Goal: Check status

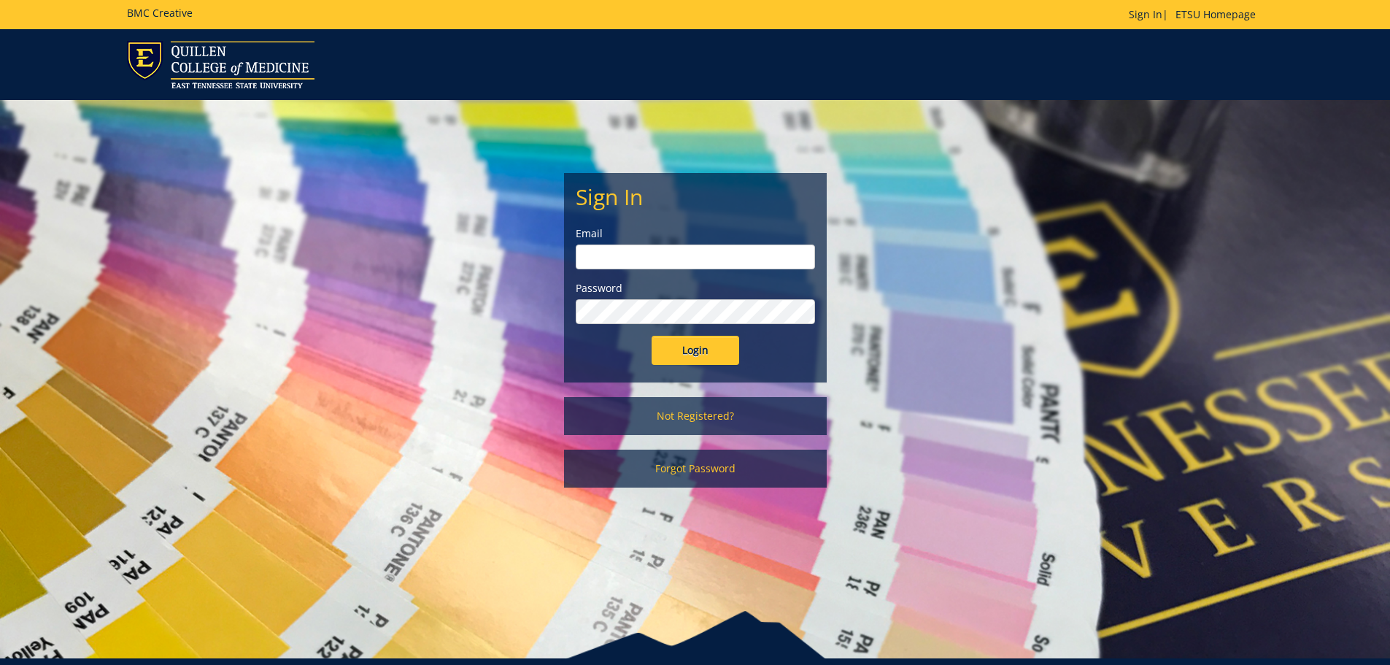
click at [648, 265] on input "email" at bounding box center [695, 256] width 239 height 25
click at [670, 263] on input "email" at bounding box center [695, 256] width 239 height 25
type input "[PERSON_NAME][EMAIL_ADDRESS][DOMAIN_NAME]"
click at [651, 336] on input "Login" at bounding box center [695, 350] width 88 height 29
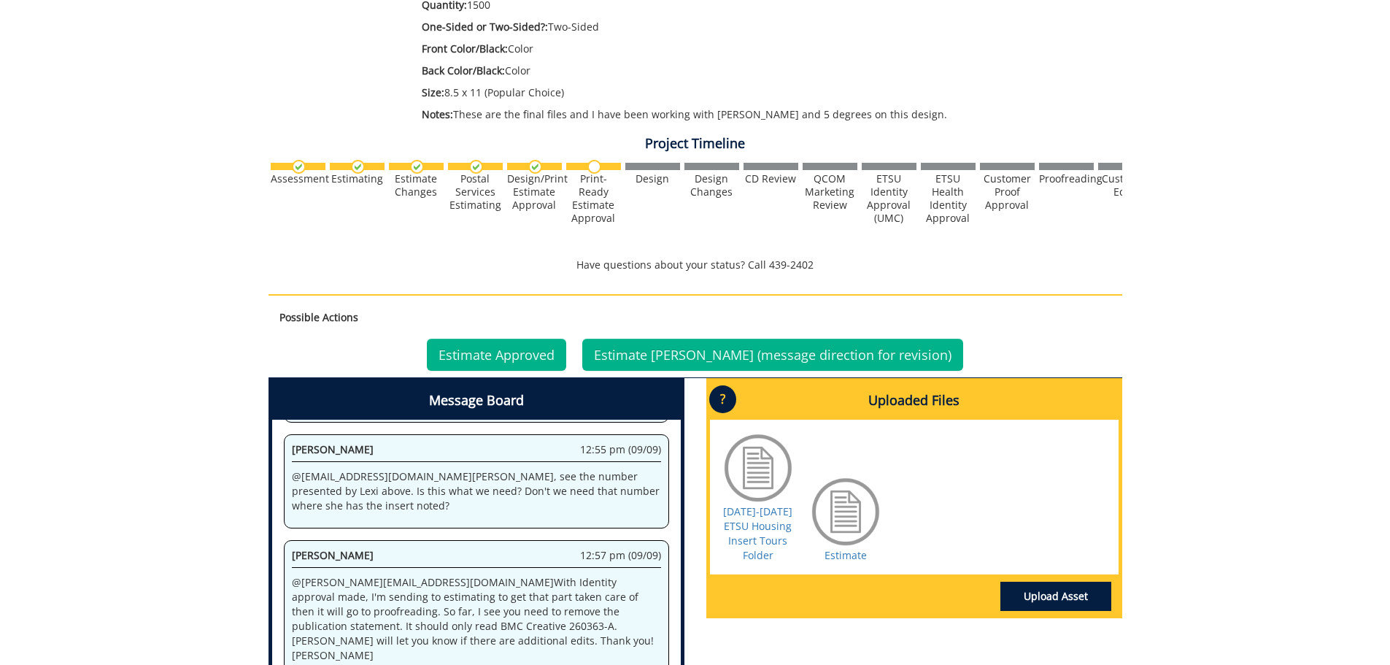
scroll to position [511, 0]
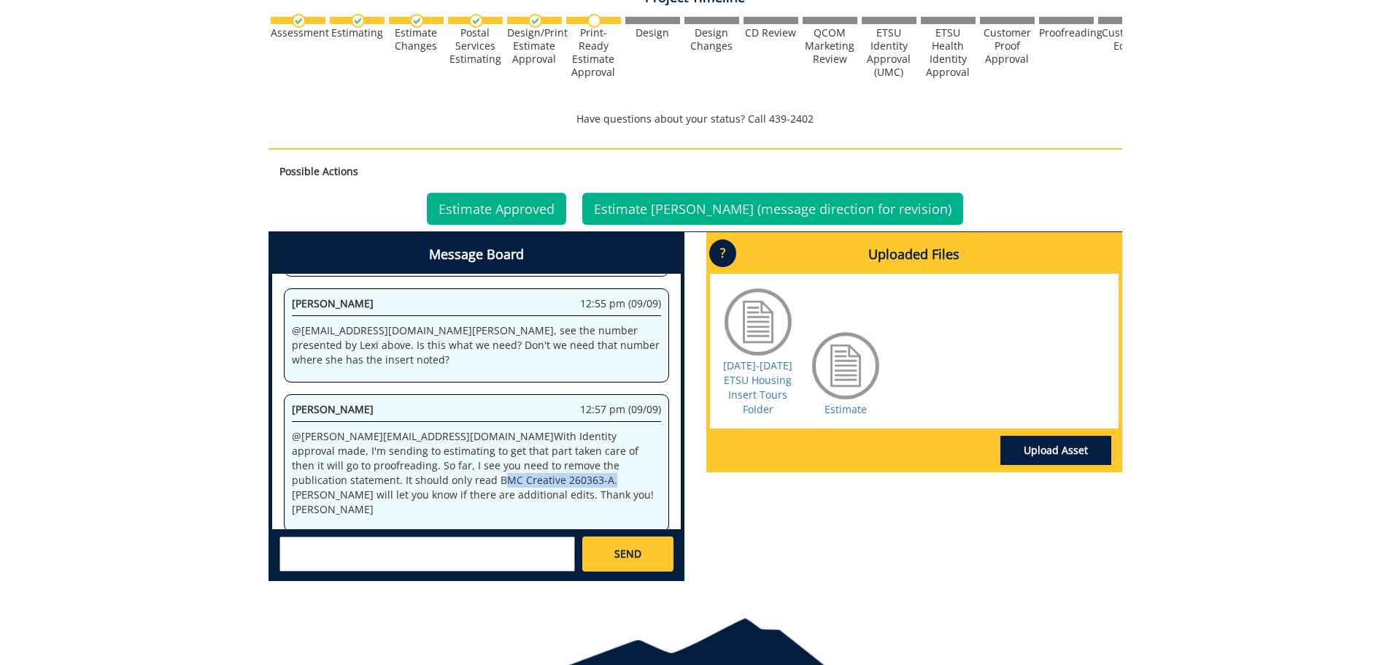
drag, startPoint x: 378, startPoint y: 481, endPoint x: 612, endPoint y: 470, distance: 234.4
click at [612, 470] on p "@ [PERSON_NAME][EMAIL_ADDRESS][DOMAIN_NAME] With Identity approval made, I'm se…" at bounding box center [476, 473] width 369 height 88
drag, startPoint x: 314, startPoint y: 466, endPoint x: 382, endPoint y: 482, distance: 70.4
click at [382, 482] on p "@ petrak@etsu.edu With Identity approval made, I'm sending to estimating to get…" at bounding box center [476, 473] width 369 height 88
copy p "need to remove the publication statement. It should only read BMC Creative 2603…"
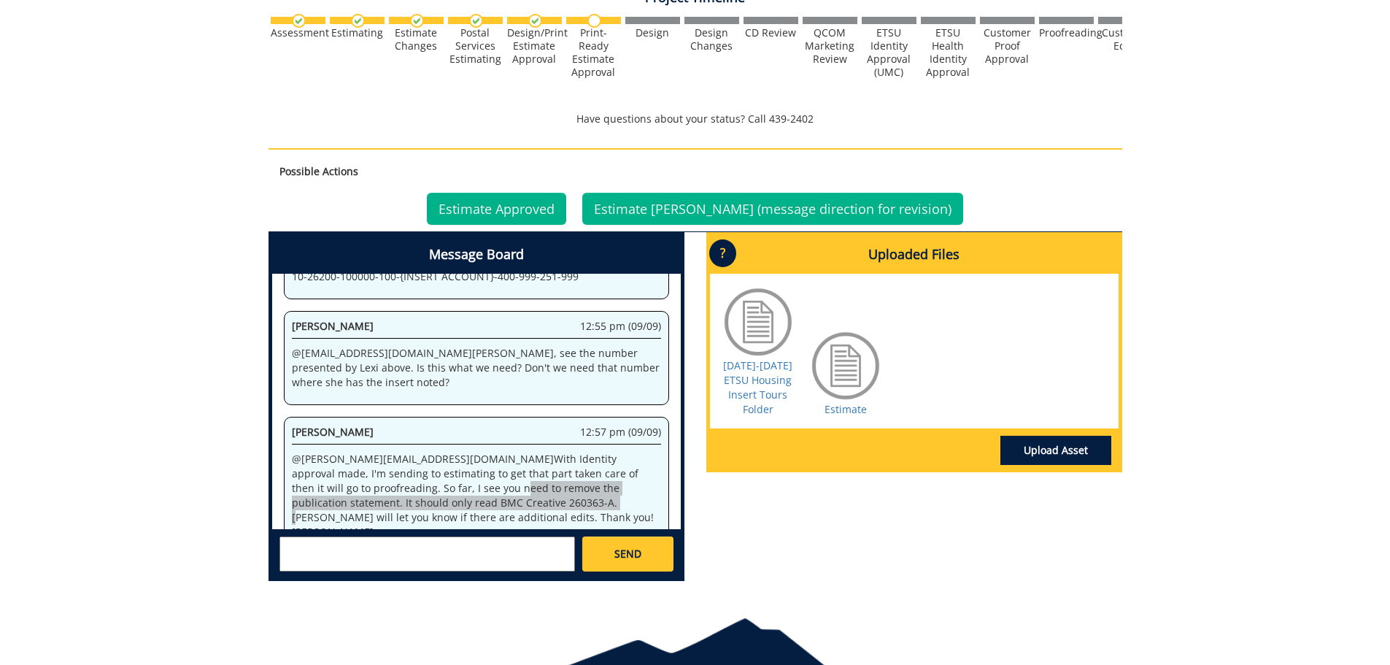
scroll to position [314, 0]
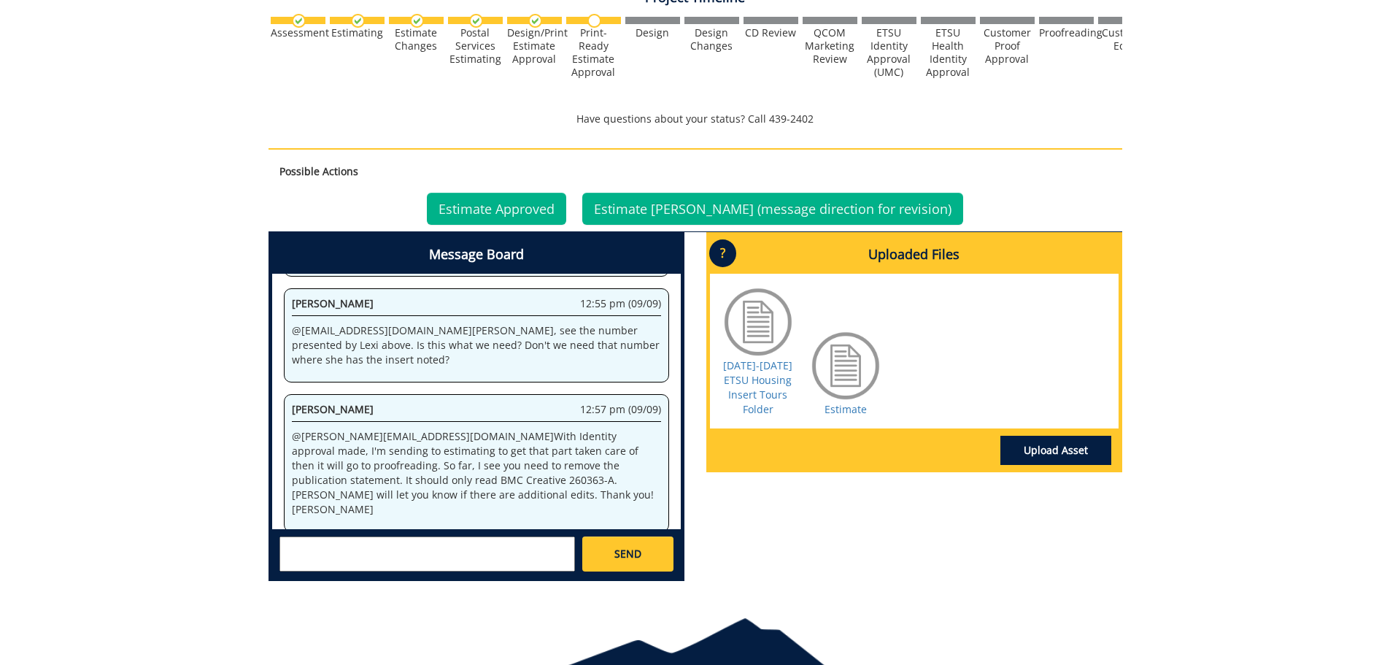
click at [845, 557] on div "Message Board System 12:53 pm (08/26) Welcome to the Project Messenger. All mes…" at bounding box center [695, 412] width 875 height 360
click at [182, 305] on div "260363-A LexiPetrak-Flyer (Printed) [ADM/Housing: ETSU Housing Insert 25-26] Es…" at bounding box center [695, 117] width 1390 height 952
click at [566, 215] on link "Estimate Approved" at bounding box center [496, 209] width 139 height 32
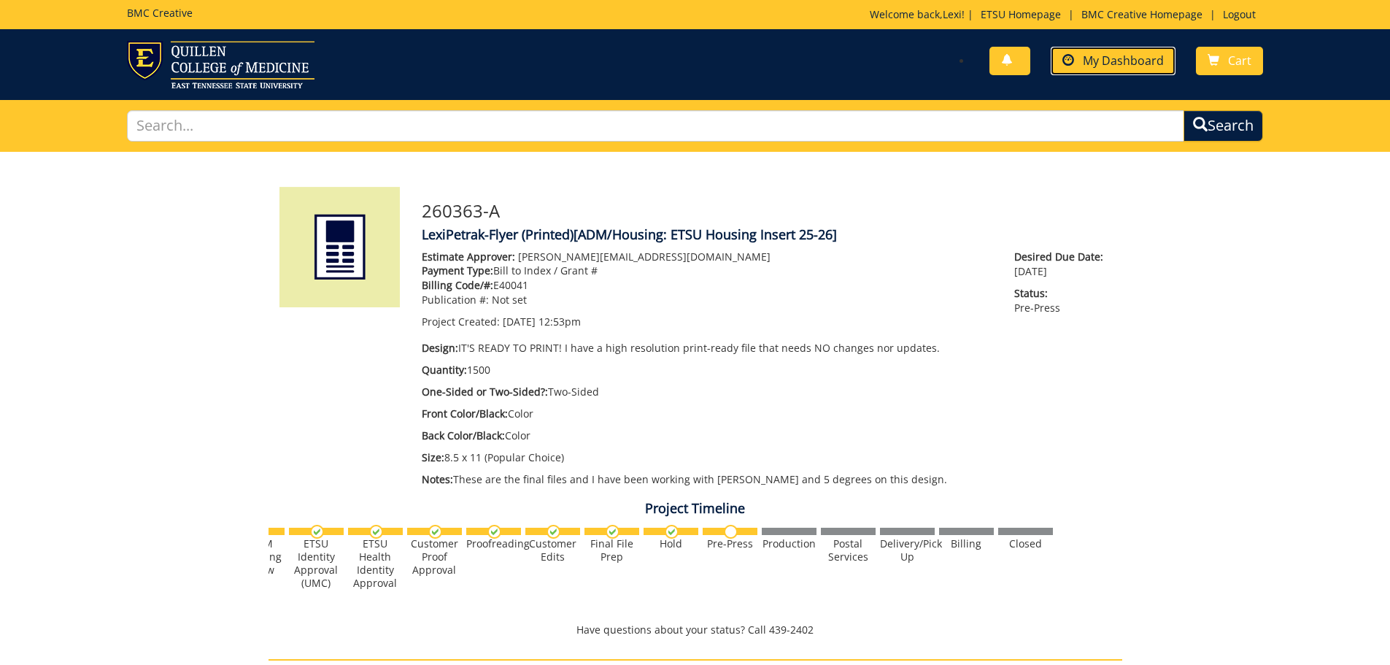
click at [1096, 66] on span "My Dashboard" at bounding box center [1123, 61] width 81 height 16
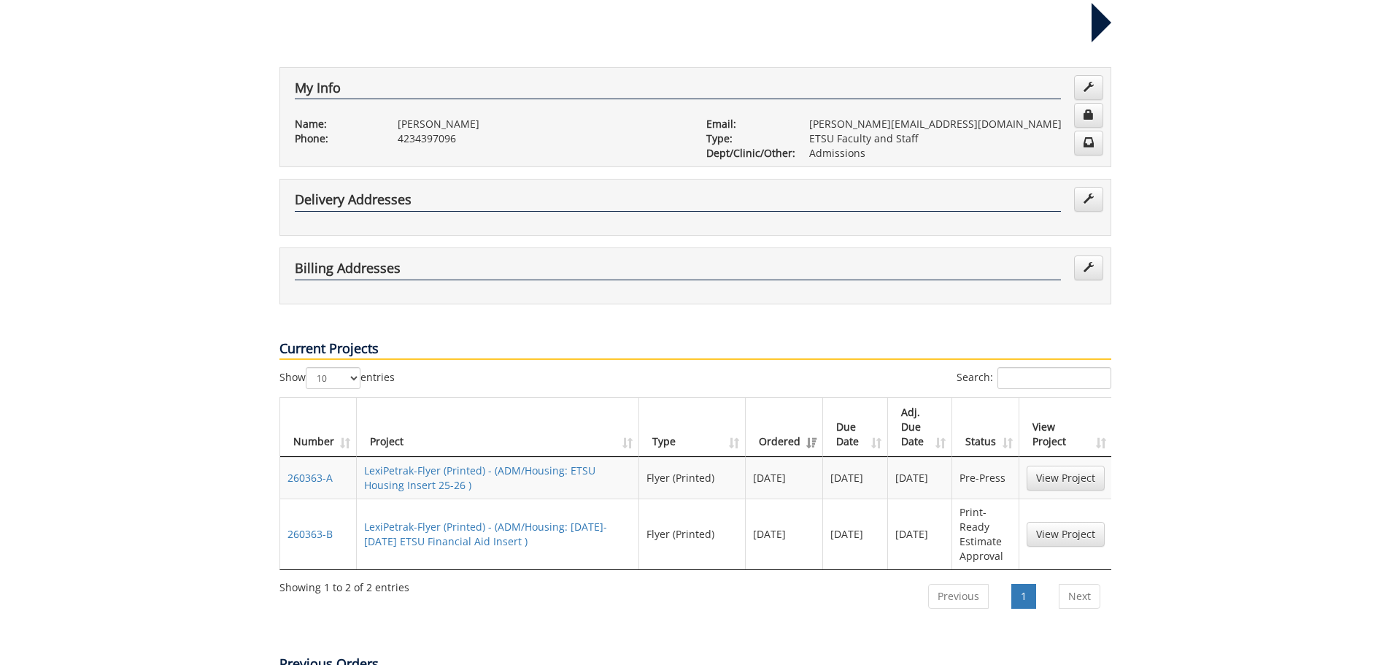
scroll to position [365, 0]
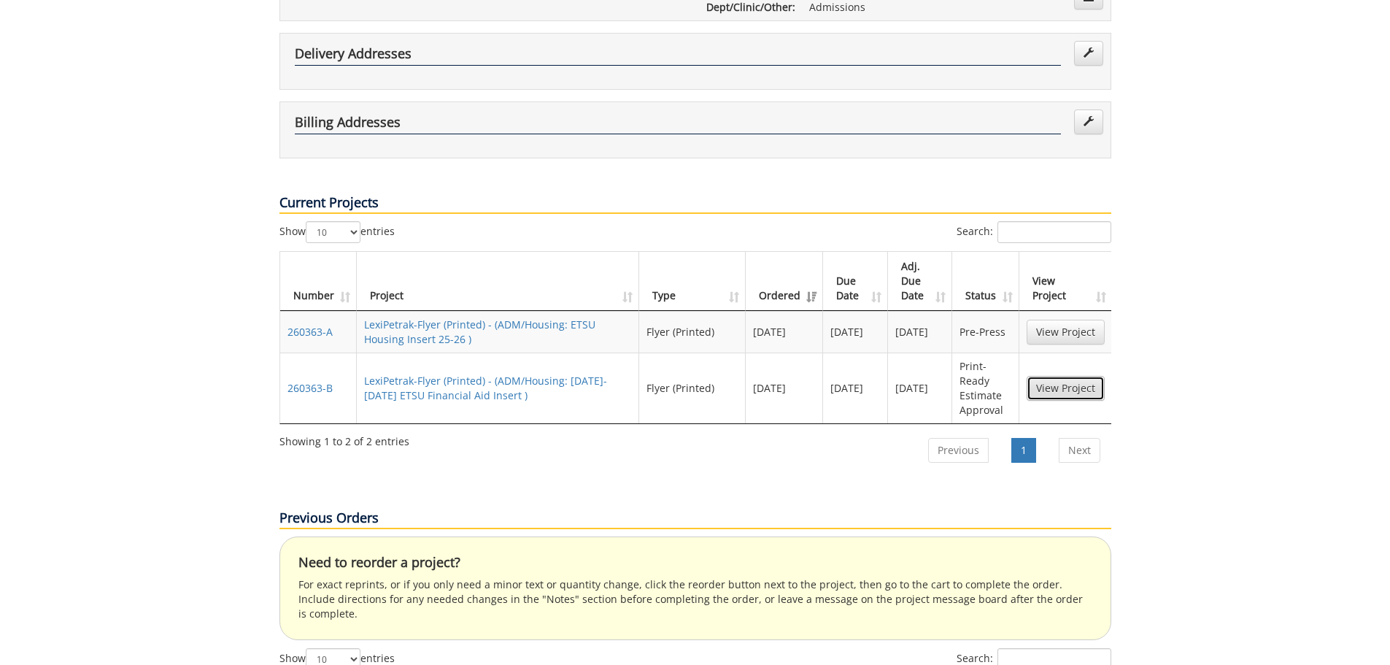
click at [1057, 376] on link "View Project" at bounding box center [1065, 388] width 78 height 25
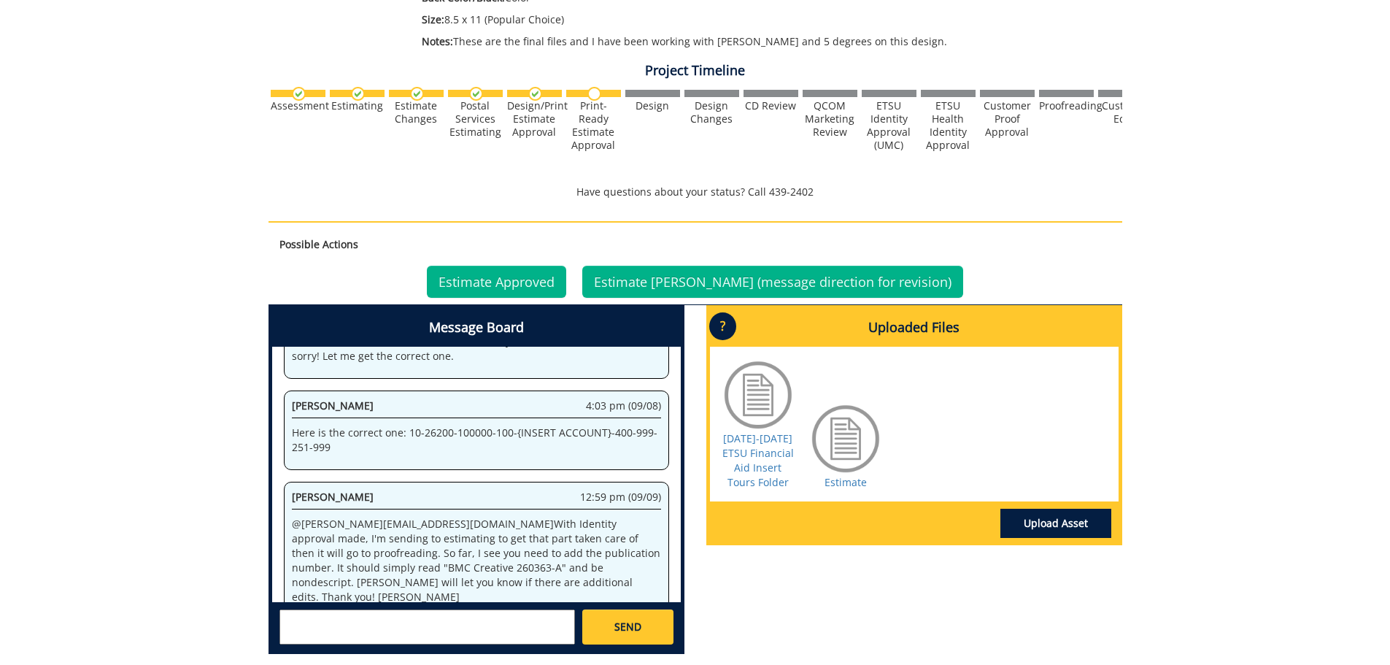
scroll to position [511, 0]
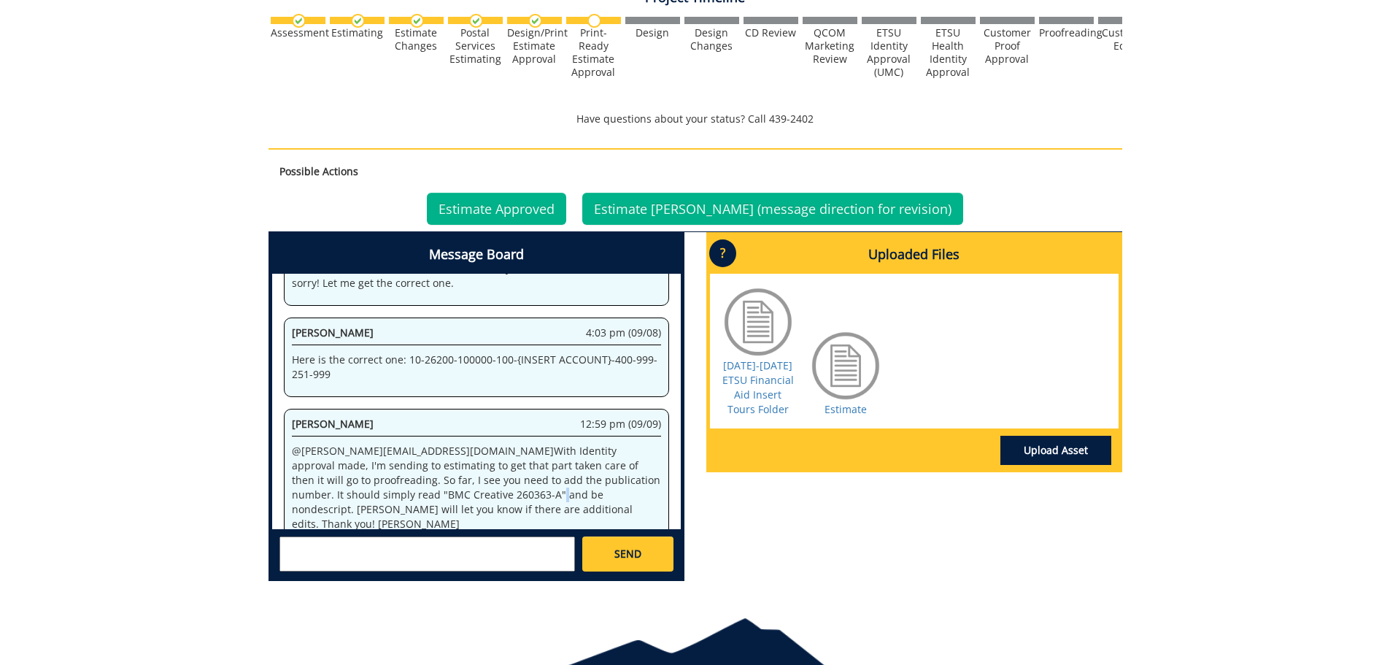
click at [379, 478] on p "@ [PERSON_NAME][EMAIL_ADDRESS][DOMAIN_NAME] With Identity approval made, I'm se…" at bounding box center [476, 488] width 369 height 88
drag, startPoint x: 475, startPoint y: 479, endPoint x: 392, endPoint y: 466, distance: 83.5
click at [392, 466] on p "@ [PERSON_NAME][EMAIL_ADDRESS][DOMAIN_NAME] With Identity approval made, I'm se…" at bounding box center [476, 488] width 369 height 88
click at [478, 480] on p "@ [PERSON_NAME][EMAIL_ADDRESS][DOMAIN_NAME] With Identity approval made, I'm se…" at bounding box center [476, 488] width 369 height 88
drag, startPoint x: 478, startPoint y: 480, endPoint x: 490, endPoint y: 461, distance: 22.7
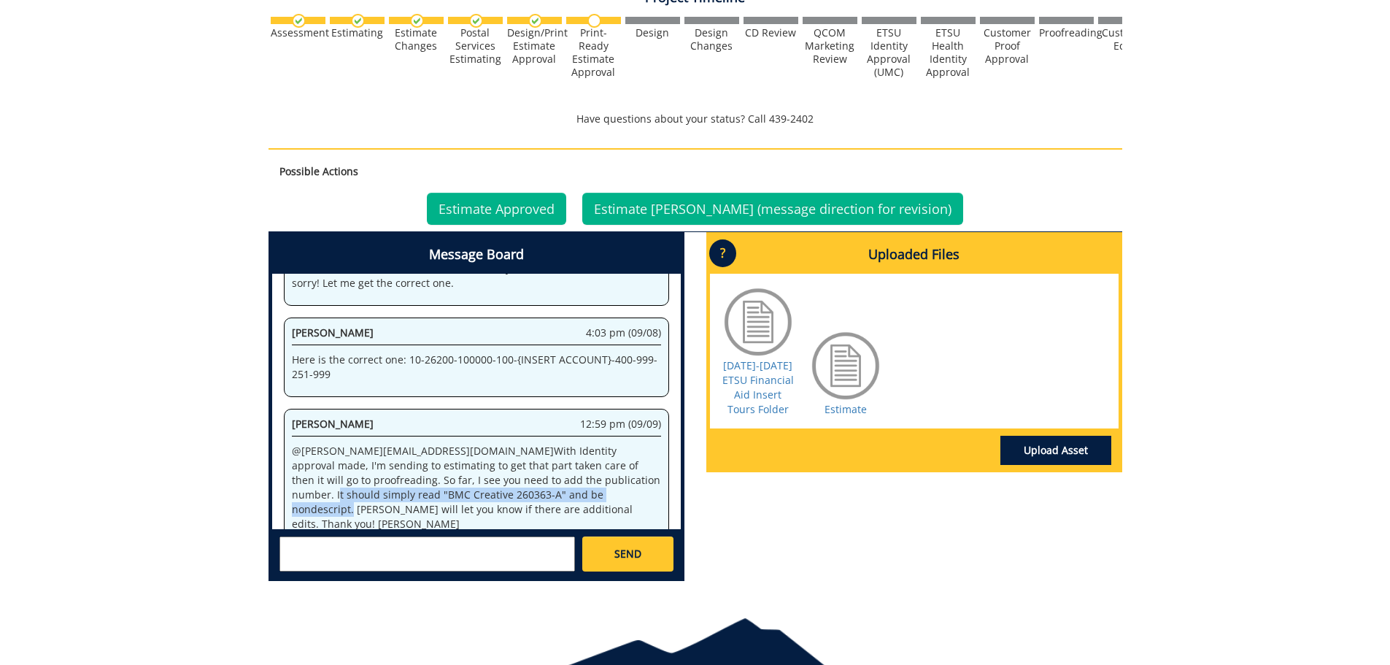
click at [490, 461] on p "@ [PERSON_NAME][EMAIL_ADDRESS][DOMAIN_NAME] With Identity approval made, I'm se…" at bounding box center [476, 488] width 369 height 88
copy p "It should simply read "BMC Creative 260363-A" and be nondescript"
click at [546, 204] on link "Estimate Approved" at bounding box center [496, 209] width 139 height 32
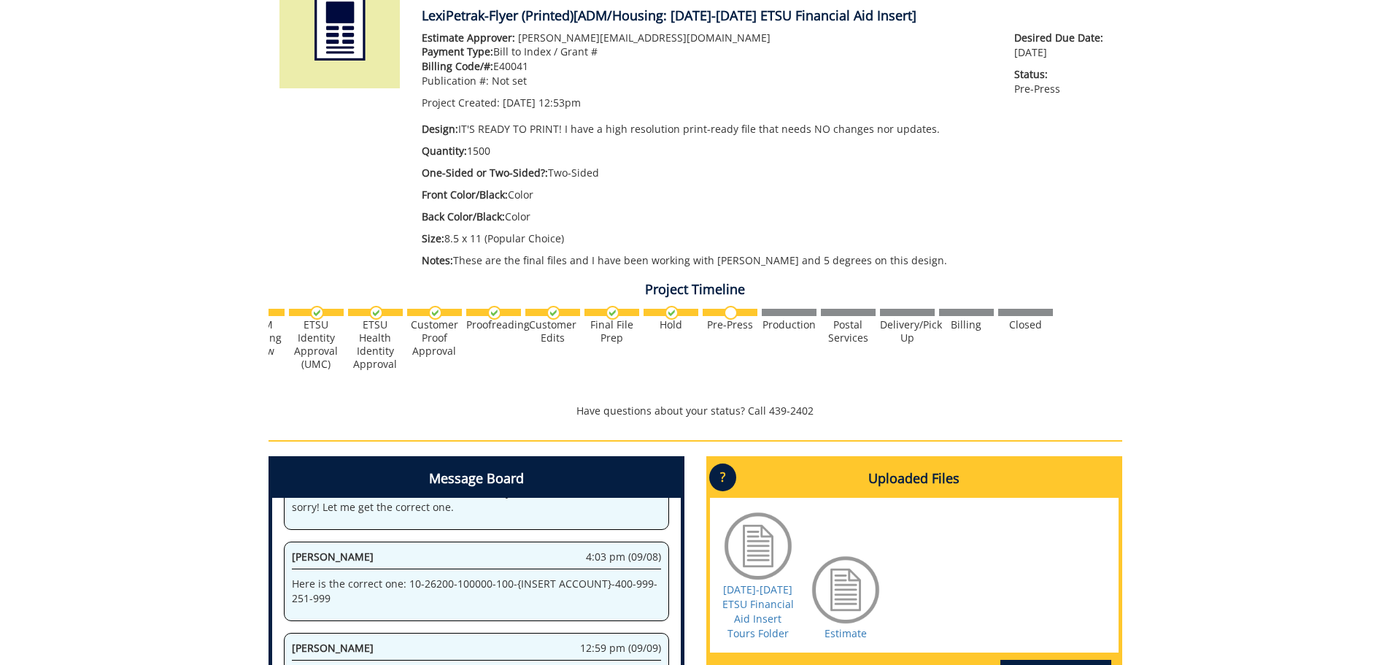
scroll to position [438, 0]
